Goal: Task Accomplishment & Management: Use online tool/utility

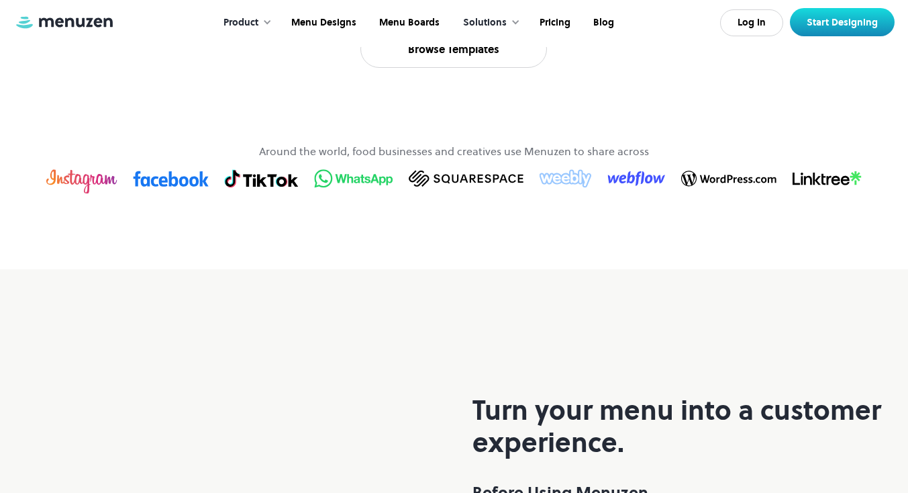
scroll to position [996, 0]
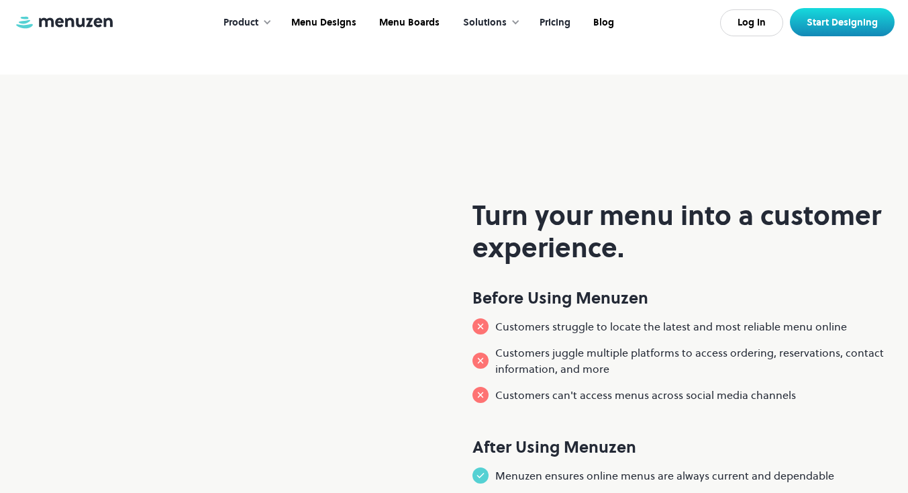
click at [548, 26] on link "Pricing" at bounding box center [554, 23] width 54 height 42
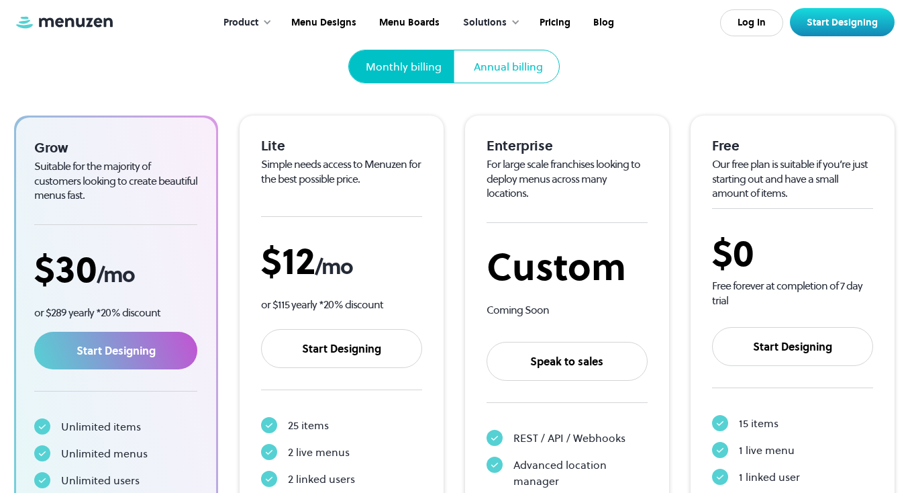
scroll to position [171, 0]
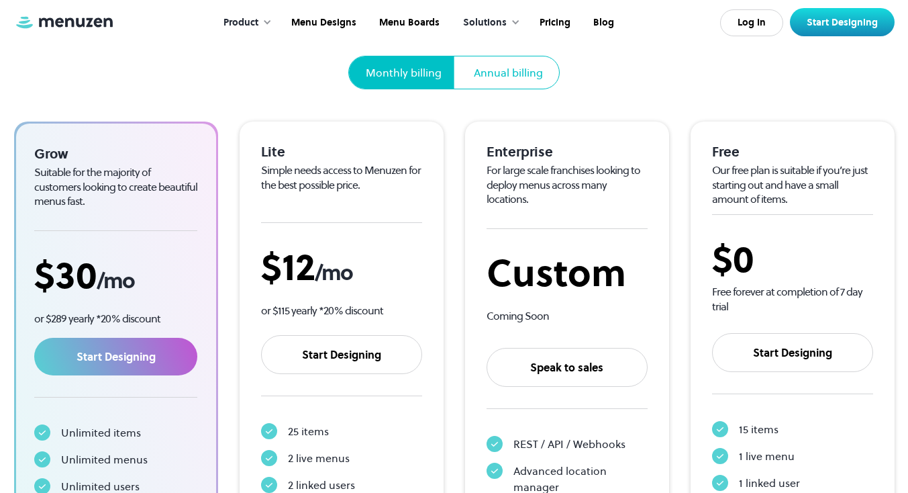
click at [270, 18] on div at bounding box center [267, 21] width 9 height 9
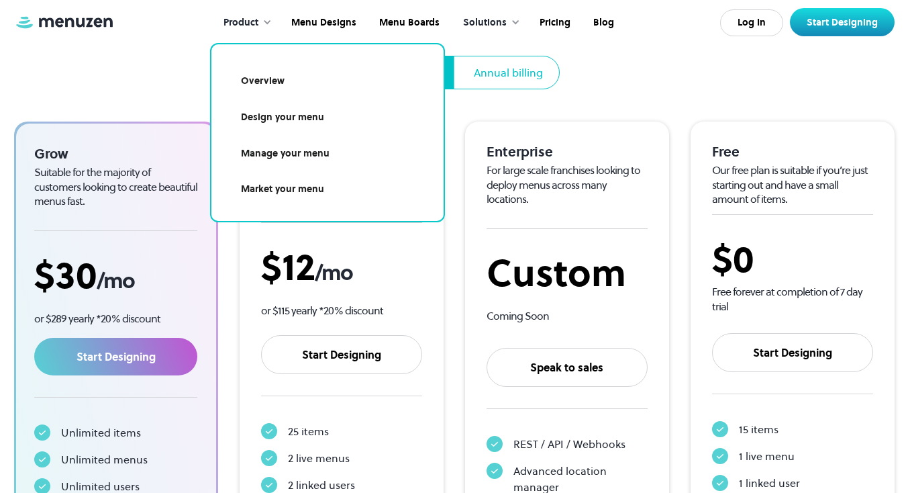
click at [289, 154] on link "Manage your menu" at bounding box center [328, 153] width 200 height 31
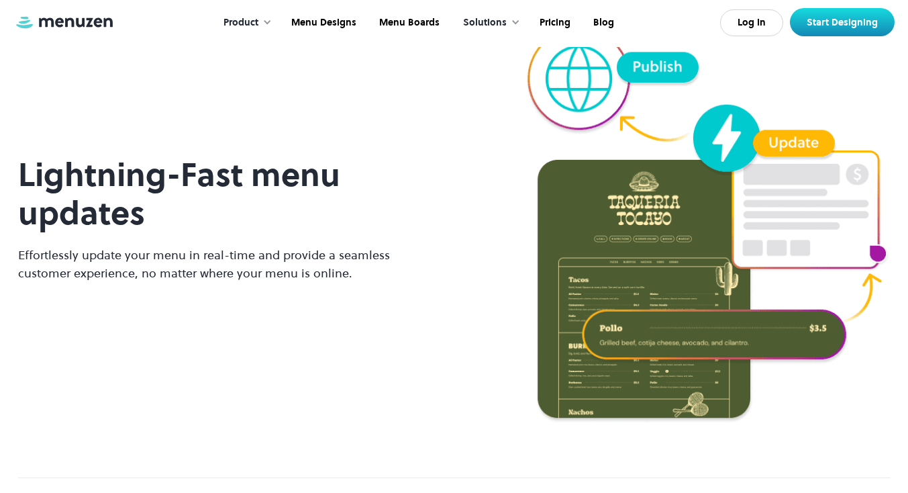
scroll to position [1257, 0]
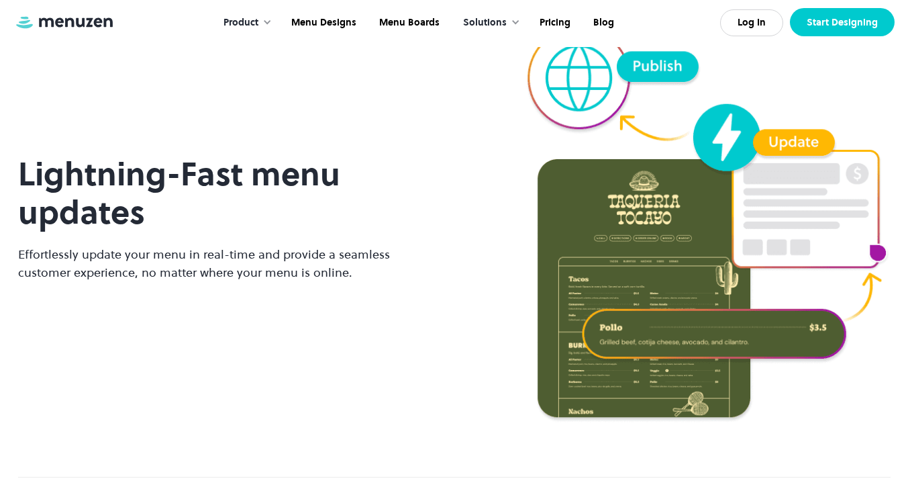
click at [845, 17] on link "Start Designing" at bounding box center [842, 22] width 105 height 28
